Goal: Transaction & Acquisition: Download file/media

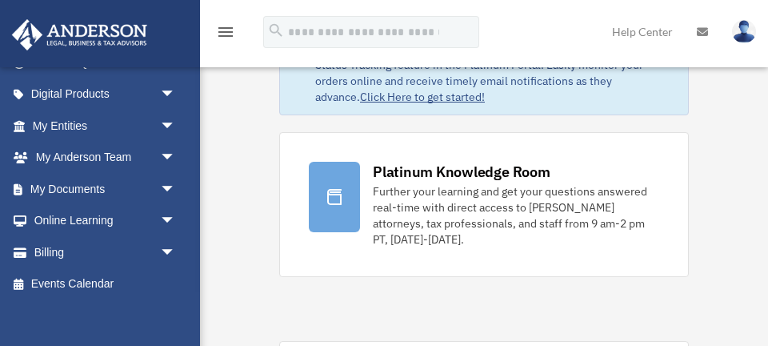
scroll to position [162, 0]
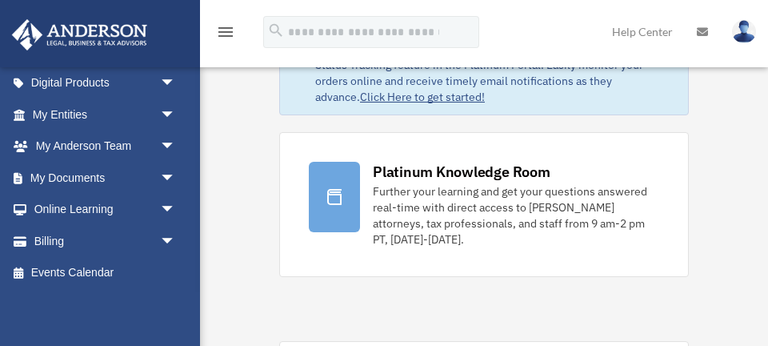
click at [160, 246] on span "arrow_drop_down" at bounding box center [176, 241] width 32 height 33
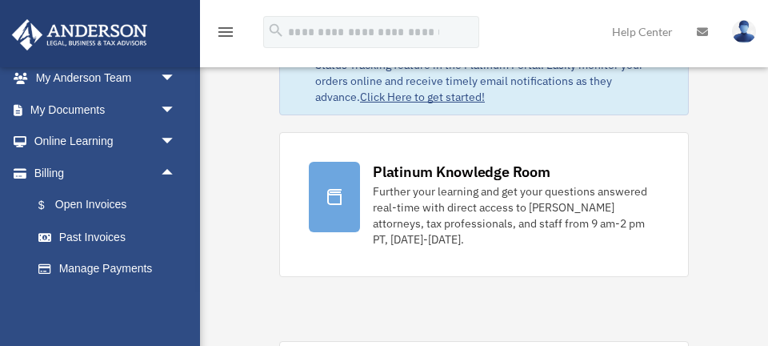
scroll to position [231, 0]
click at [106, 211] on link "$ Open Invoices" at bounding box center [111, 204] width 178 height 33
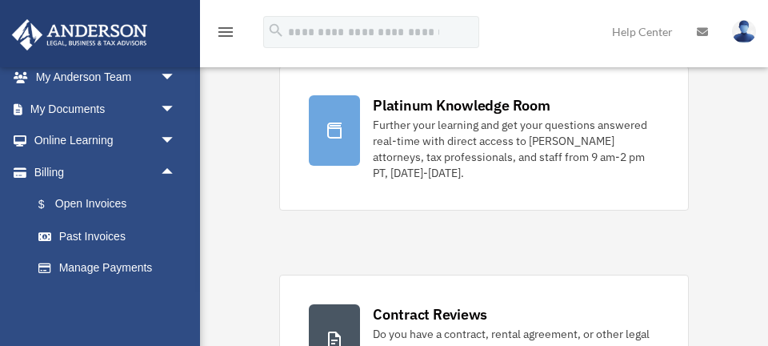
scroll to position [153, 0]
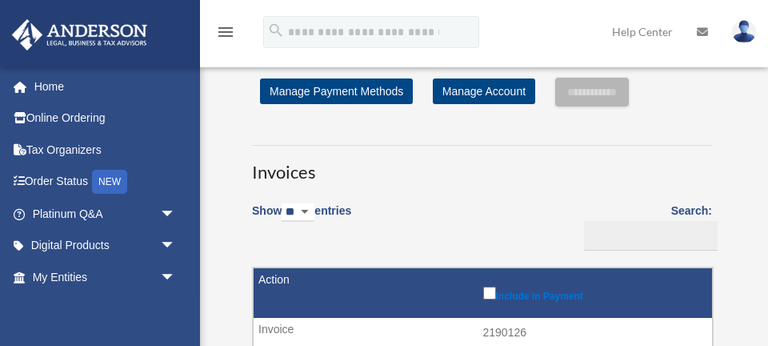
click at [164, 249] on span "arrow_drop_down" at bounding box center [176, 246] width 32 height 33
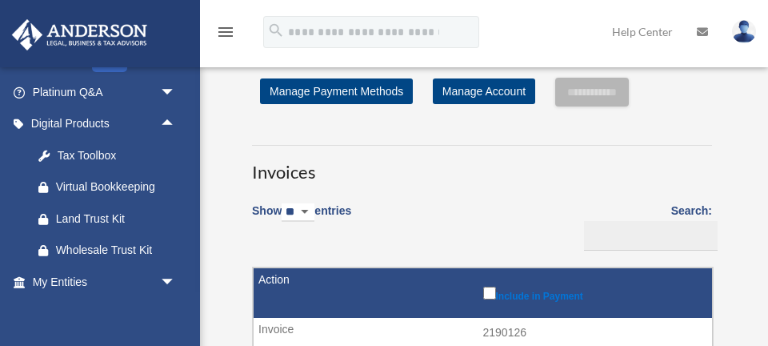
scroll to position [122, 0]
click at [164, 277] on span "arrow_drop_down" at bounding box center [176, 281] width 32 height 33
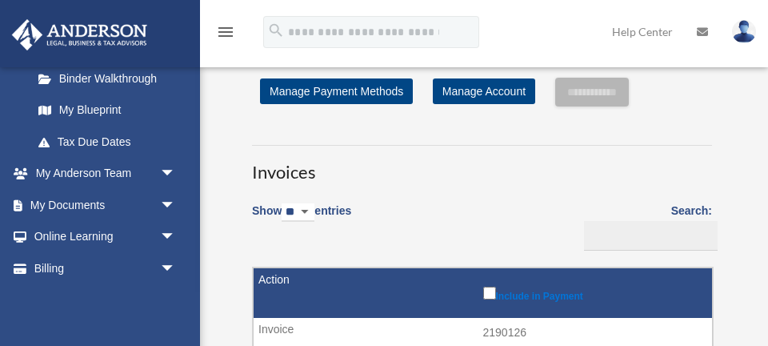
scroll to position [455, 0]
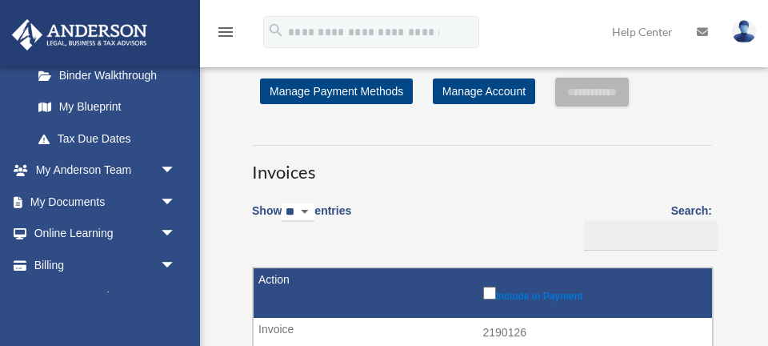
click at [160, 203] on span "arrow_drop_down" at bounding box center [176, 202] width 32 height 33
click at [113, 232] on link "Box" at bounding box center [111, 234] width 178 height 32
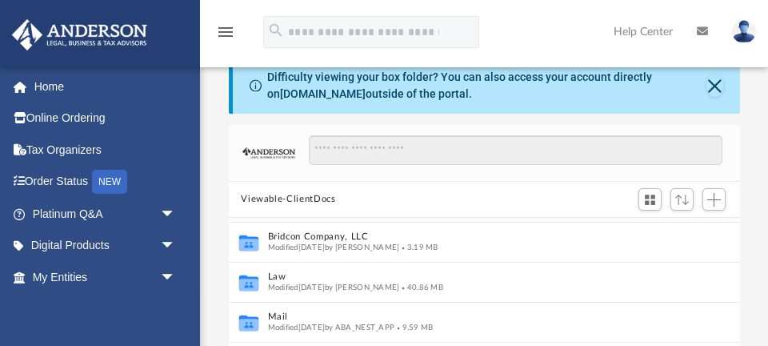
scroll to position [29, 0]
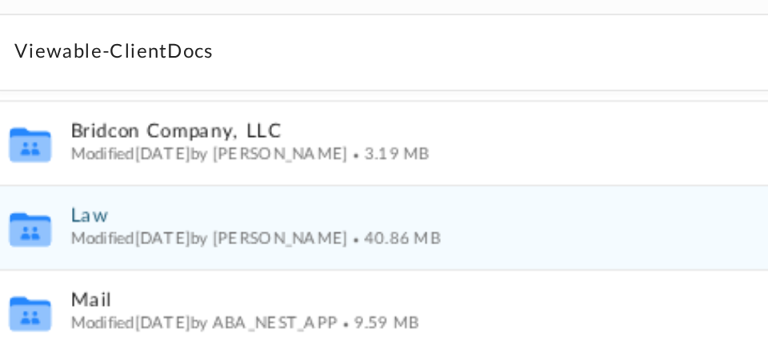
click at [443, 278] on span "40.86 MB" at bounding box center [421, 281] width 44 height 8
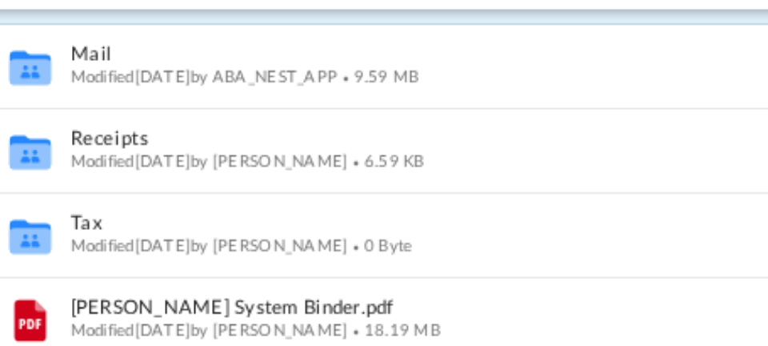
scroll to position [0, 0]
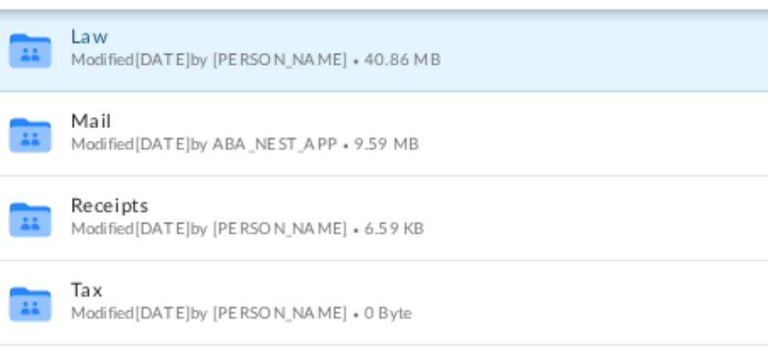
click at [436, 94] on div "Modified Tue Sep 9 2025 by Nikunj Panchal 40.86 MB" at bounding box center [473, 91] width 412 height 10
click at [443, 90] on span "40.86 MB" at bounding box center [421, 90] width 44 height 8
click at [443, 91] on span "40.86 MB" at bounding box center [421, 90] width 44 height 8
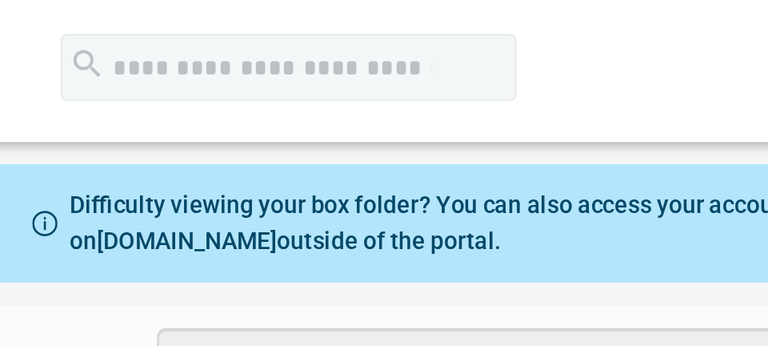
scroll to position [2, 0]
